Goal: Find specific fact: Find contact information

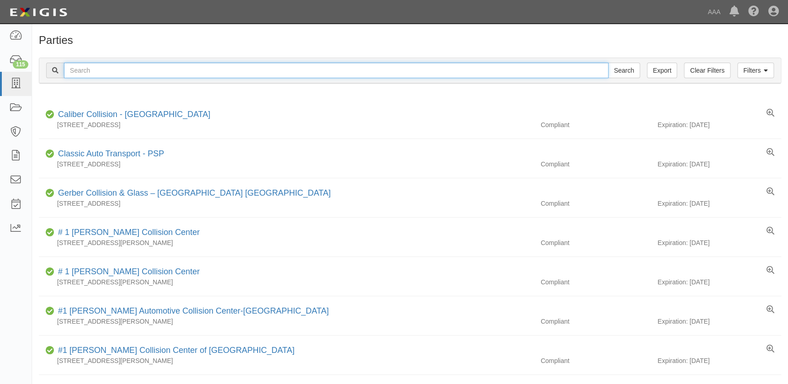
click at [259, 72] on input "text" at bounding box center [336, 71] width 544 height 16
type input "barnett's"
click at [608, 63] on input "Search" at bounding box center [624, 71] width 32 height 16
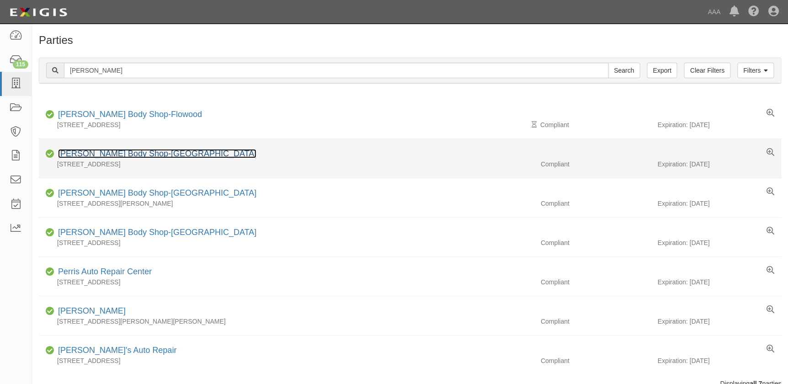
click at [155, 153] on link "Barnett's Body Shop-Madison" at bounding box center [157, 153] width 198 height 9
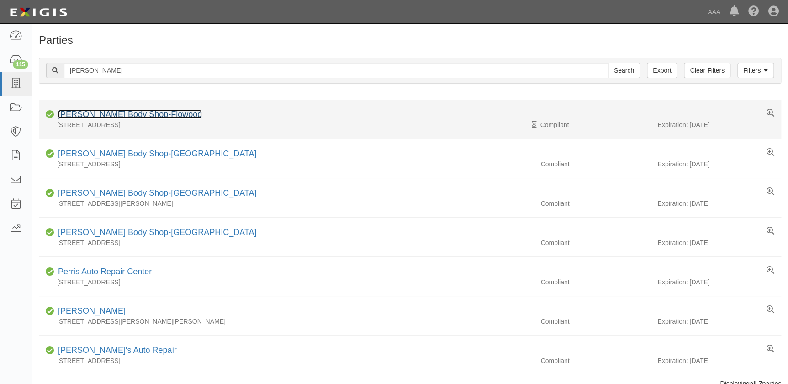
click at [115, 118] on link "Barnett's Body Shop-Flowood" at bounding box center [130, 114] width 144 height 9
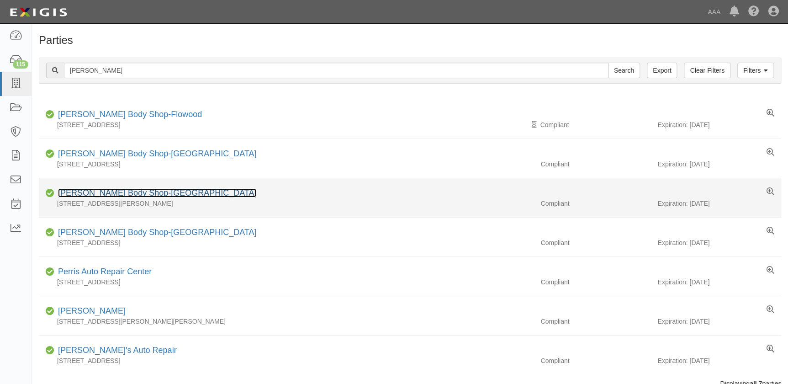
click at [149, 193] on link "[PERSON_NAME] Body Shop-[GEOGRAPHIC_DATA]" at bounding box center [157, 192] width 198 height 9
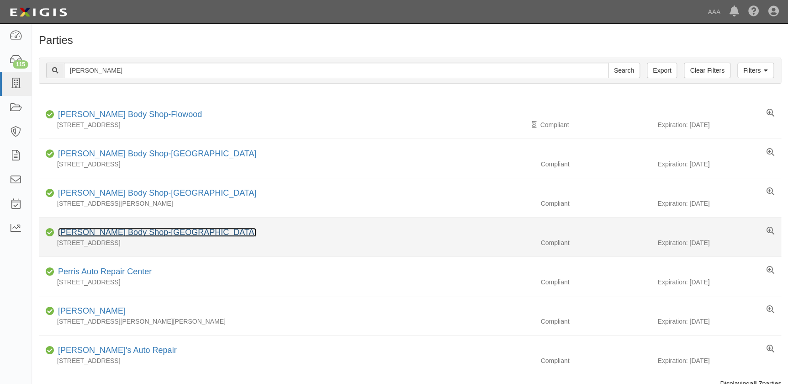
click at [163, 235] on link "Barnett's Body Shop-Ridgeland" at bounding box center [157, 231] width 198 height 9
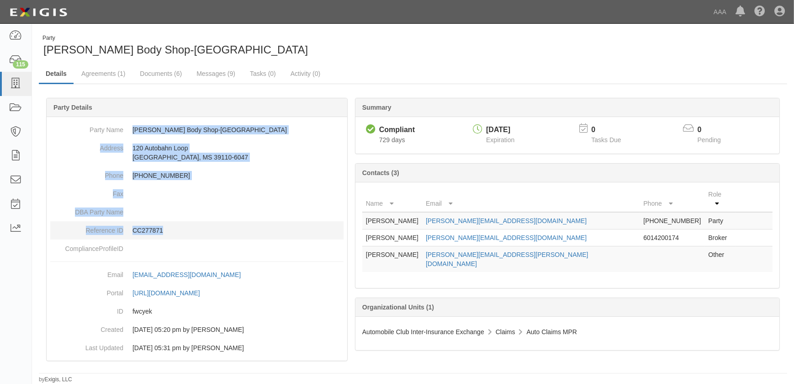
drag, startPoint x: 132, startPoint y: 128, endPoint x: 205, endPoint y: 222, distance: 119.1
click at [205, 222] on dl "Party Name Barnett's Body Shop-Madison Address 120 Autobahn Loop Madison, MS 39…" at bounding box center [196, 189] width 293 height 137
copy dl "Barnett's Body Shop-Madison Address 120 Autobahn Loop Madison, MS 39110-6047 Ph…"
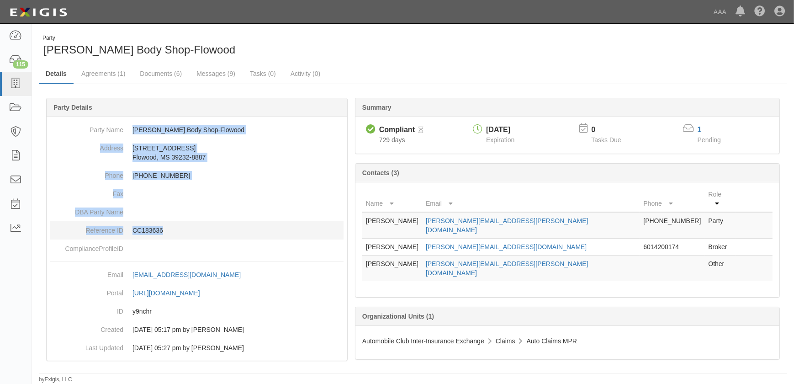
drag, startPoint x: 131, startPoint y: 130, endPoint x: 205, endPoint y: 226, distance: 122.0
click at [205, 226] on dl "Party Name Barnett's Body Shop-Flowood Address 1001 Lakeport Circle Flowood, MS…" at bounding box center [196, 189] width 293 height 137
copy dl "Barnett's Body Shop-Flowood Address 1001 Lakeport Circle Flowood, MS 39232-8887…"
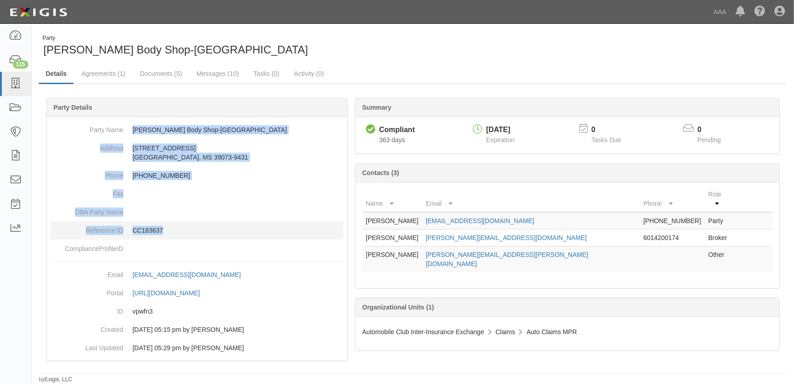
drag, startPoint x: 133, startPoint y: 128, endPoint x: 199, endPoint y: 224, distance: 116.3
click at [199, 224] on dl "Party Name [PERSON_NAME] Body Shop-[GEOGRAPHIC_DATA] Address [STREET_ADDRESS][P…" at bounding box center [196, 189] width 293 height 137
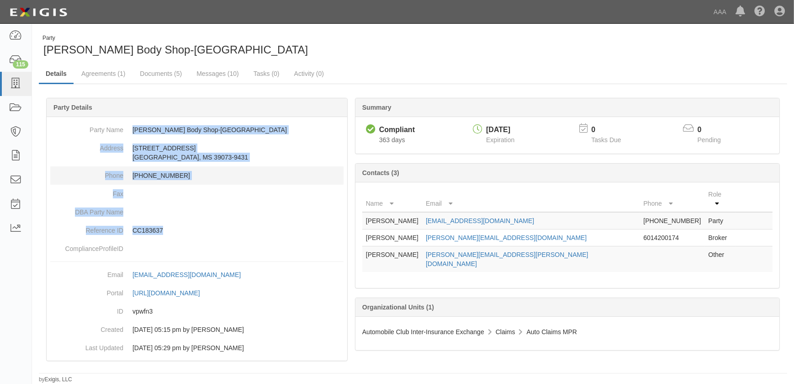
click at [187, 183] on dd "[PHONE_NUMBER]" at bounding box center [196, 175] width 293 height 18
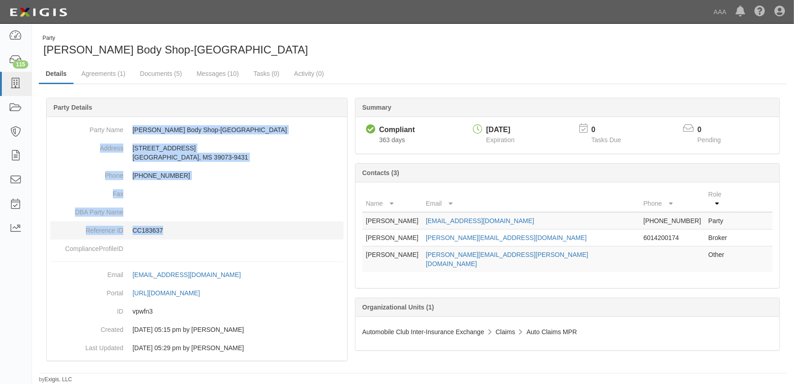
drag, startPoint x: 132, startPoint y: 126, endPoint x: 221, endPoint y: 222, distance: 130.2
click at [221, 222] on dl "Party Name [PERSON_NAME] Body Shop-[GEOGRAPHIC_DATA] Address [STREET_ADDRESS][P…" at bounding box center [196, 189] width 293 height 137
copy dl "[PERSON_NAME] Body Shop-[GEOGRAPHIC_DATA] Address [STREET_ADDRESS][PERSON_NAME]…"
drag, startPoint x: 132, startPoint y: 126, endPoint x: 198, endPoint y: 228, distance: 121.6
click at [198, 228] on dl "Party Name [PERSON_NAME] Body Shop-Ridgeland Address [STREET_ADDRESS][PHONE_NUM…" at bounding box center [196, 189] width 293 height 137
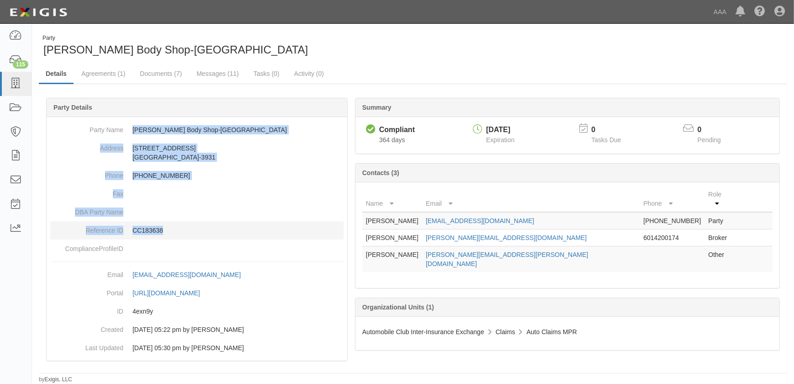
copy dl "[PERSON_NAME] Body Shop-Ridgeland Address [STREET_ADDRESS][PHONE_NUMBER] Phone …"
